Goal: Task Accomplishment & Management: Manage account settings

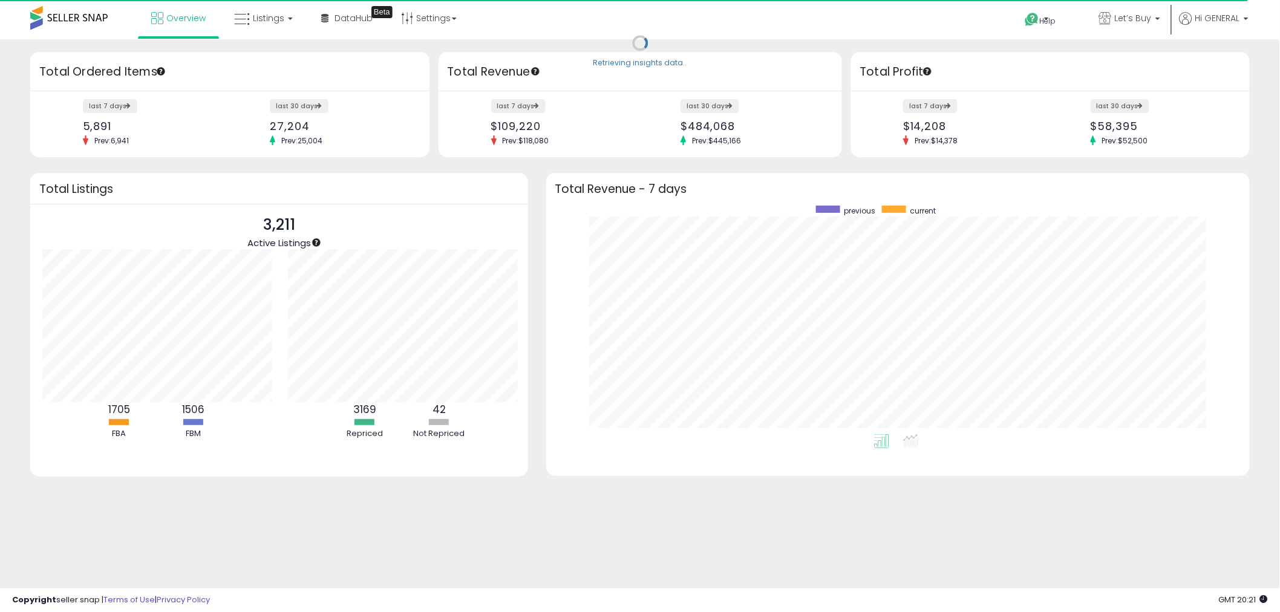
scroll to position [604750, 604298]
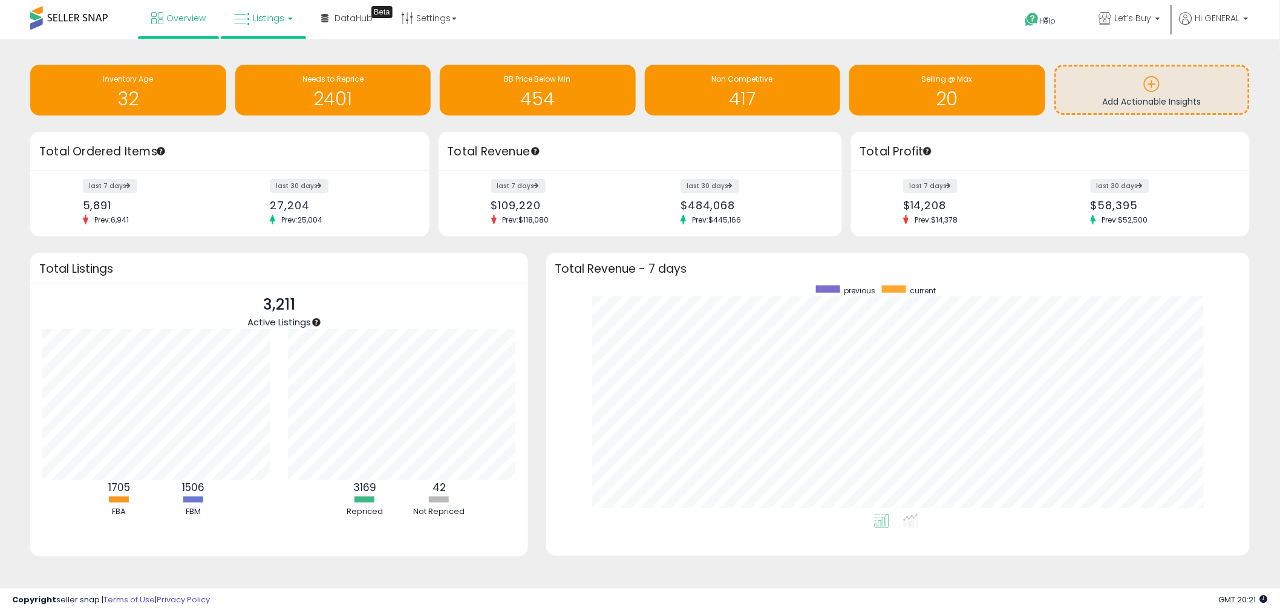
click at [266, 19] on span "Listings" at bounding box center [268, 18] width 31 height 12
click at [286, 55] on icon at bounding box center [272, 60] width 53 height 16
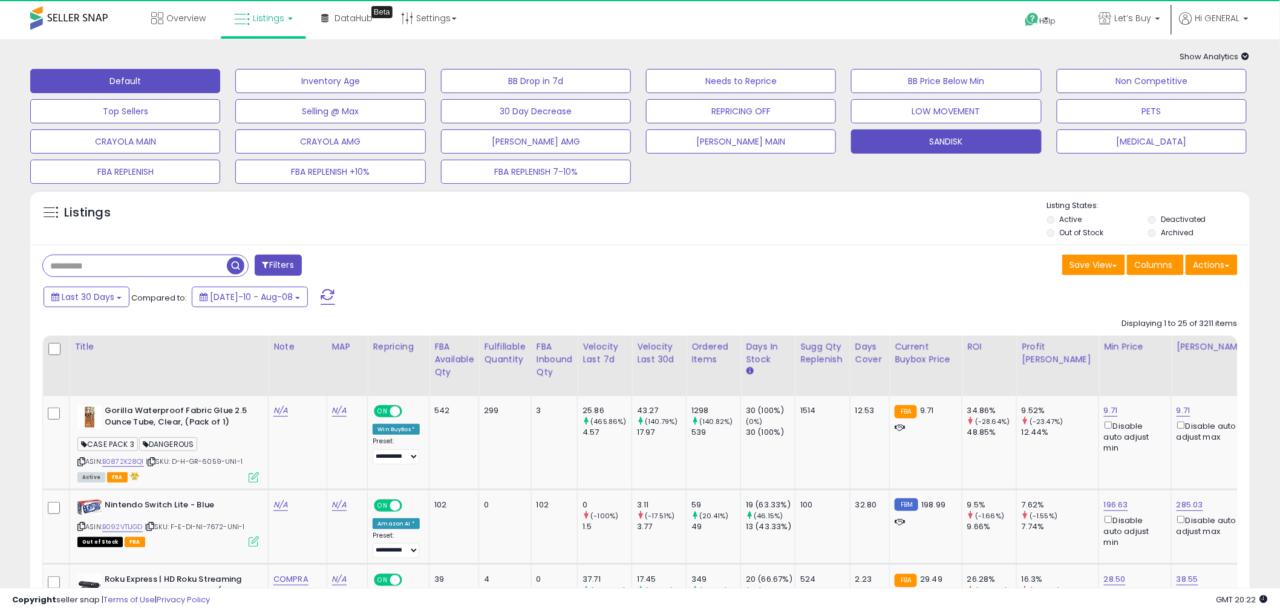
click at [970, 143] on button "SANDISK" at bounding box center [946, 141] width 190 height 24
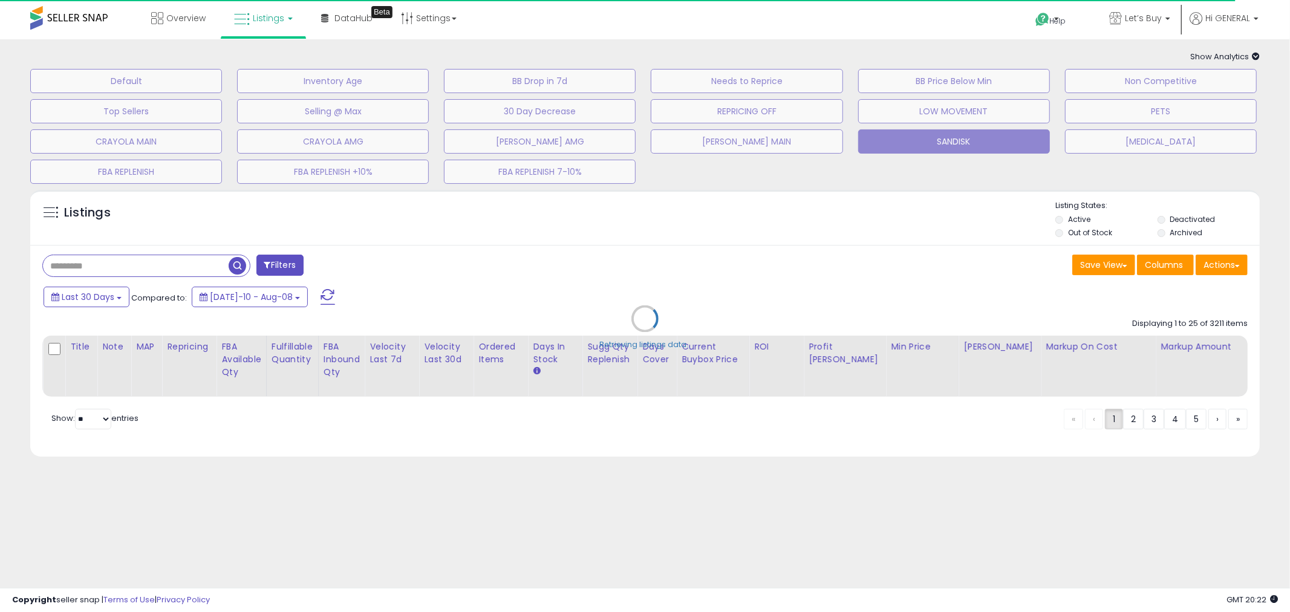
type input "****"
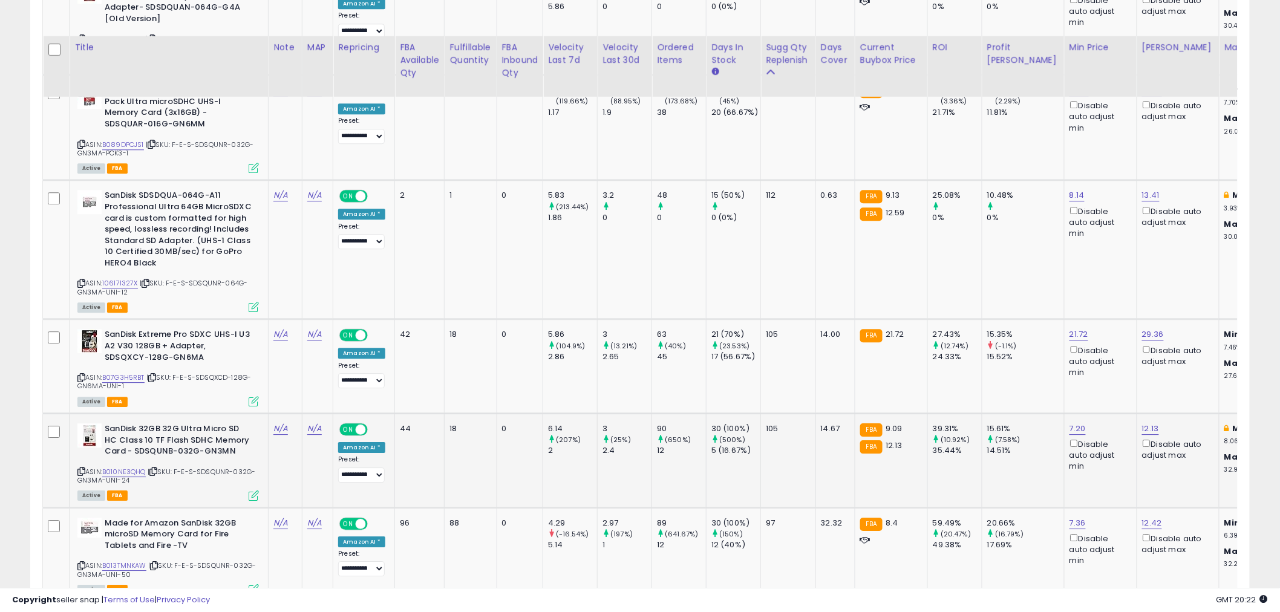
scroll to position [1344, 0]
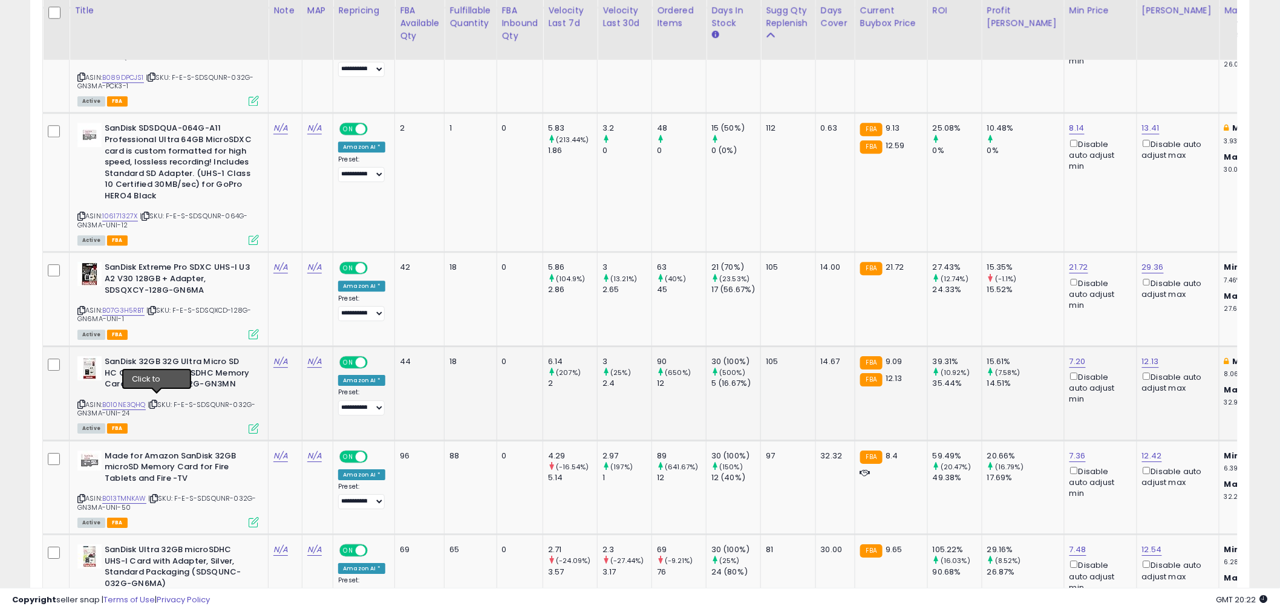
click at [157, 401] on icon at bounding box center [153, 404] width 8 height 7
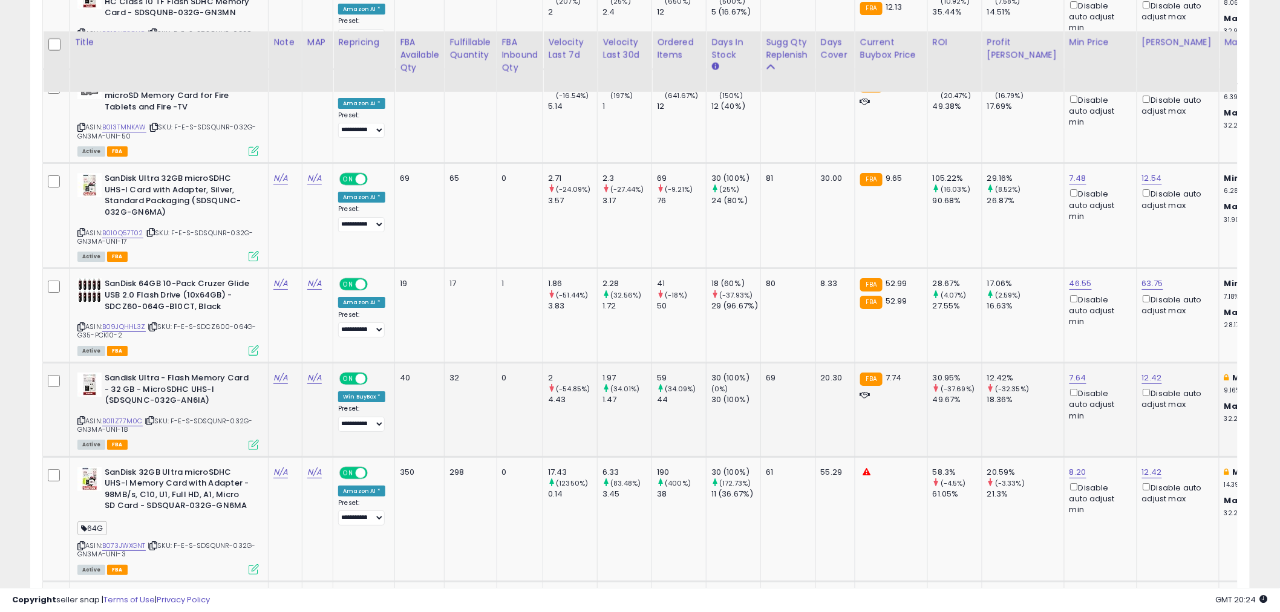
scroll to position [1747, 0]
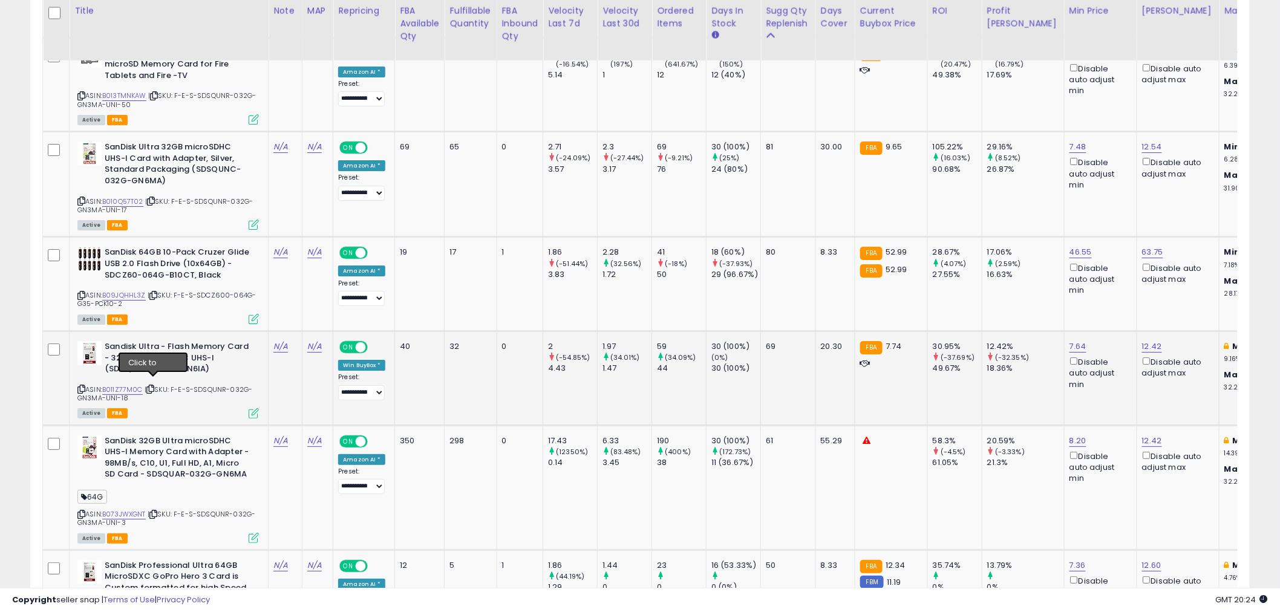
click at [151, 386] on icon at bounding box center [150, 389] width 8 height 7
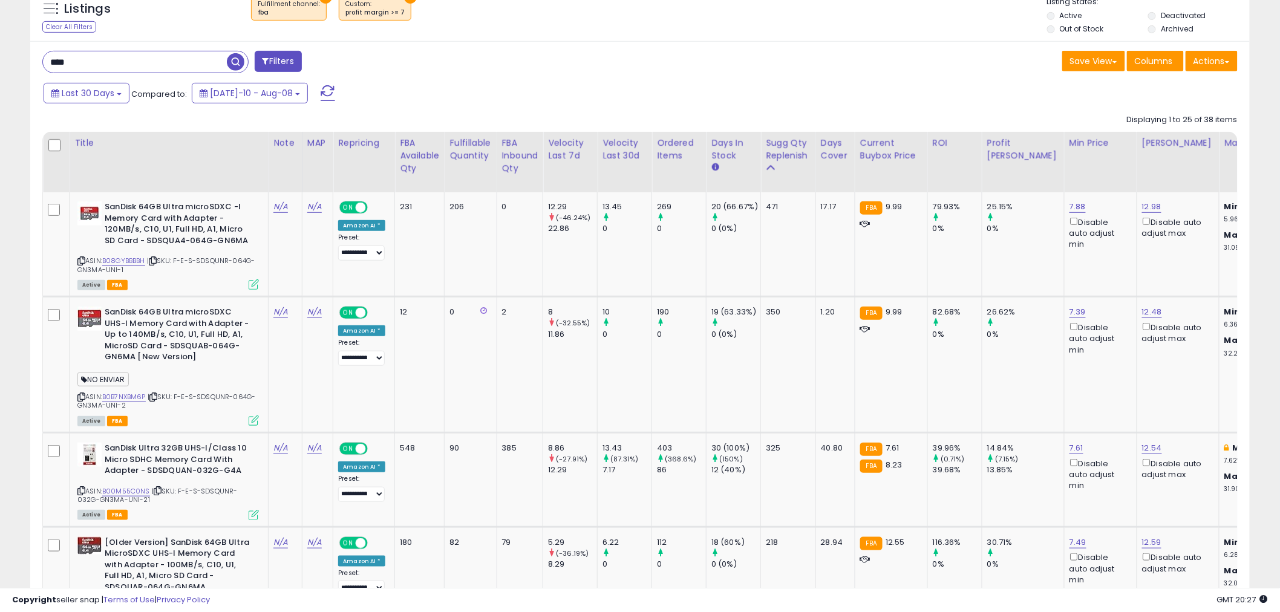
scroll to position [0, 0]
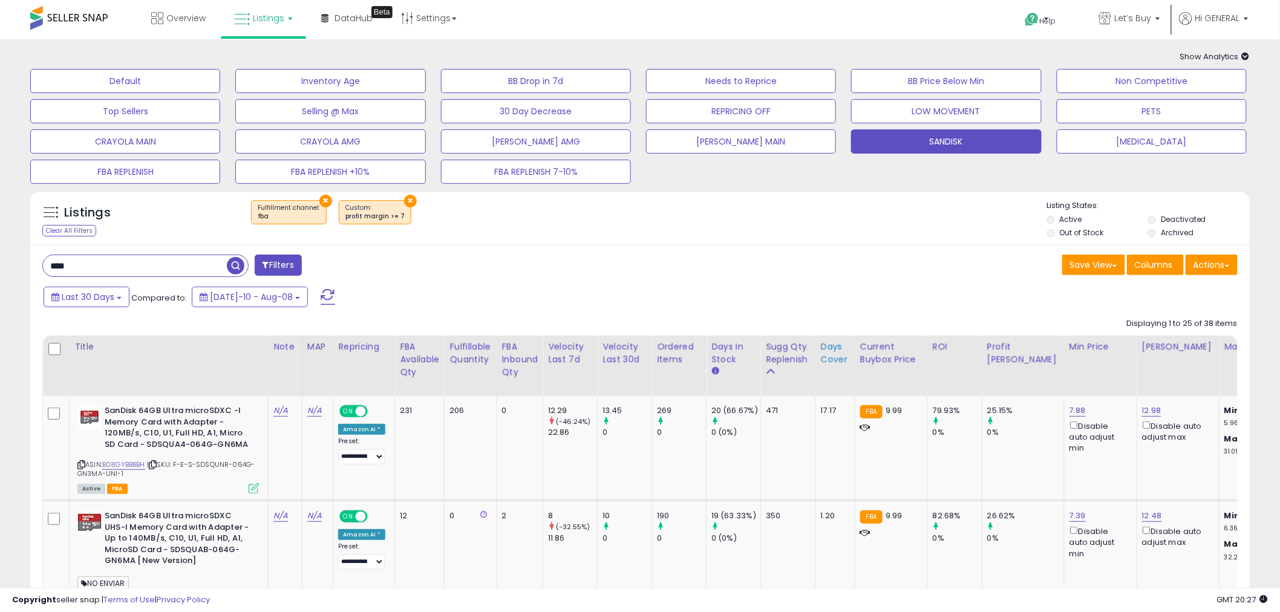
click at [840, 355] on div "Days Cover" at bounding box center [835, 353] width 29 height 25
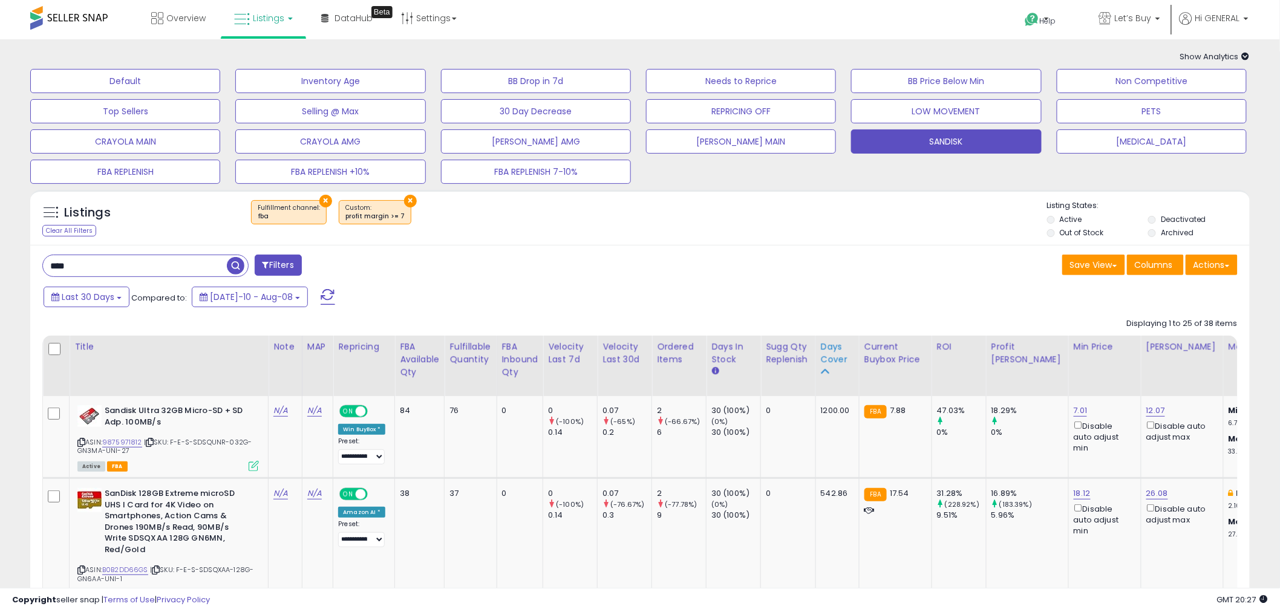
click at [832, 355] on div "Days Cover" at bounding box center [837, 353] width 33 height 25
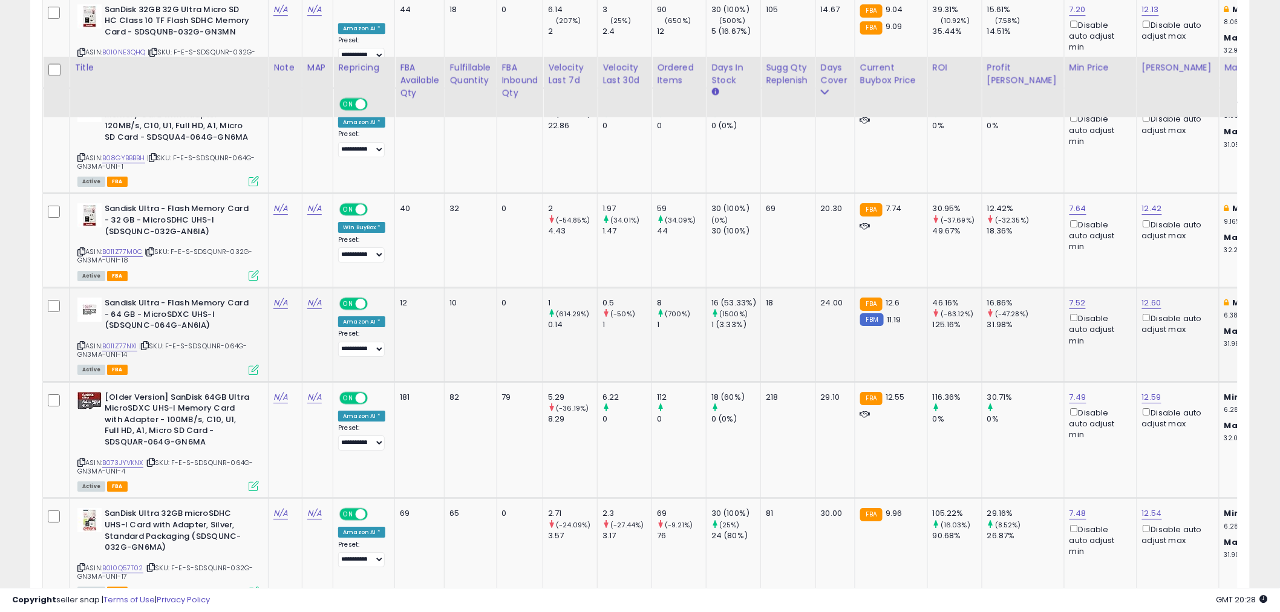
scroll to position [1747, 0]
